Goal: Navigation & Orientation: Find specific page/section

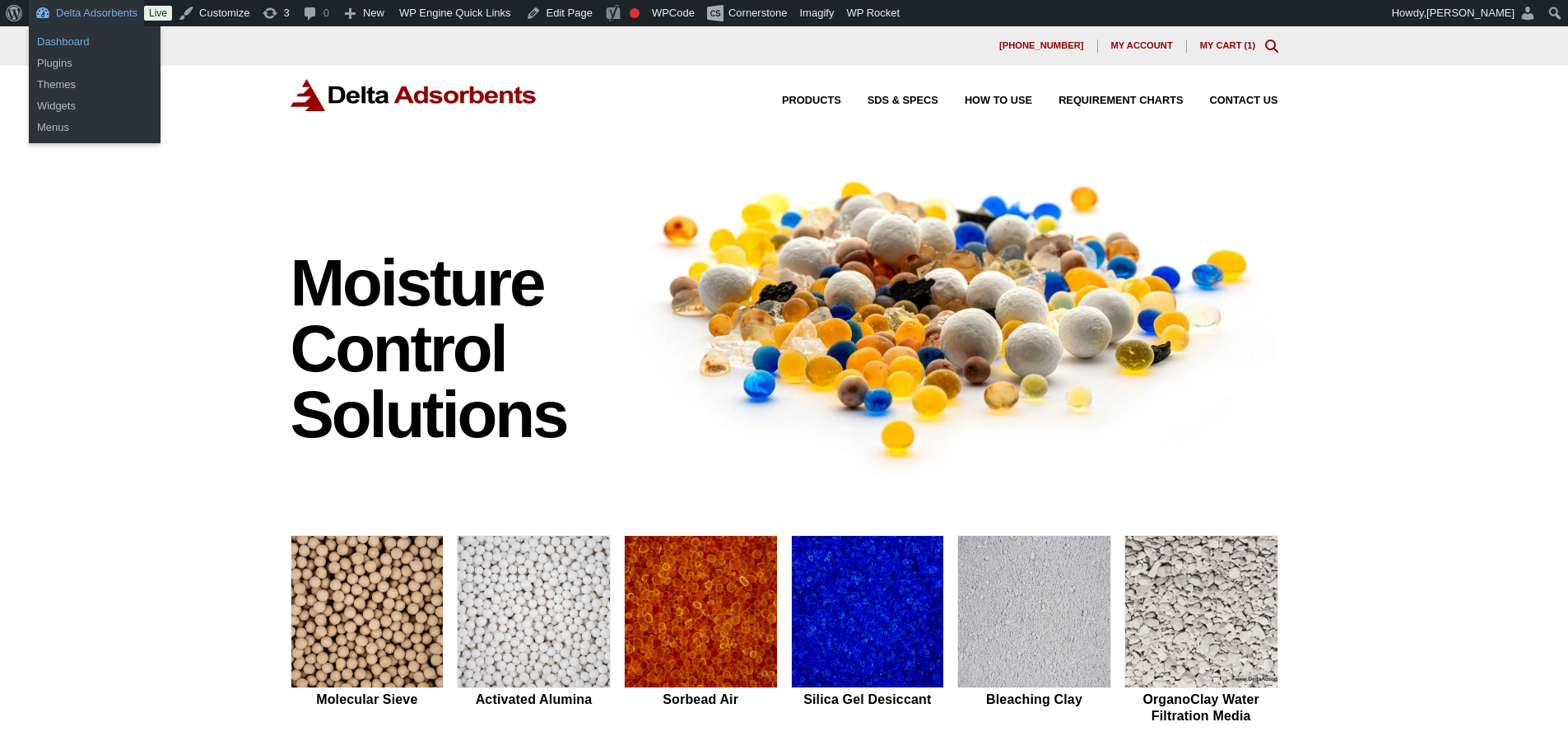
click at [90, 36] on link "Dashboard" at bounding box center [94, 42] width 132 height 22
click at [70, 44] on link "Dashboard" at bounding box center [94, 42] width 132 height 22
click at [67, 37] on link "Dashboard" at bounding box center [94, 42] width 132 height 22
